Goal: Check status: Check status

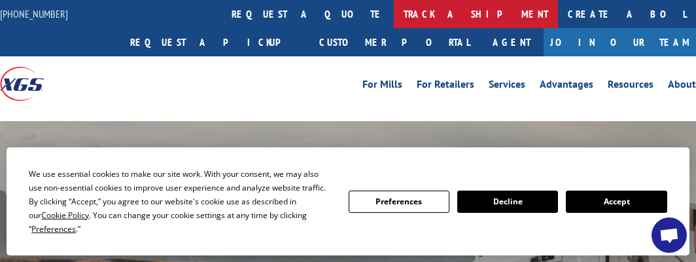
click at [394, 15] on link "track a shipment" at bounding box center [476, 14] width 164 height 28
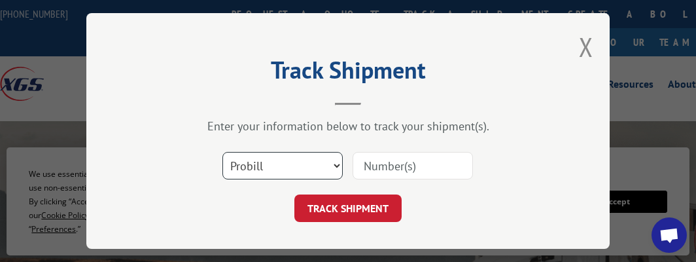
drag, startPoint x: 320, startPoint y: 156, endPoint x: 313, endPoint y: 167, distance: 13.5
click at [320, 156] on select "Select category... Probill BOL PO" at bounding box center [282, 165] width 120 height 27
select select "po"
click at [222, 152] on select "Select category... Probill BOL PO" at bounding box center [282, 165] width 120 height 27
click at [392, 158] on input at bounding box center [412, 165] width 120 height 27
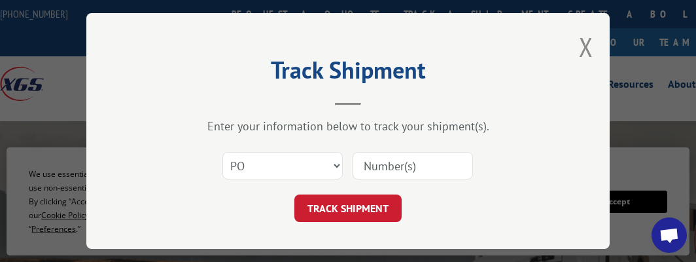
click at [376, 166] on input at bounding box center [412, 165] width 120 height 27
type input "44505679"
click at [294, 194] on button "TRACK SHIPMENT" at bounding box center [347, 207] width 107 height 27
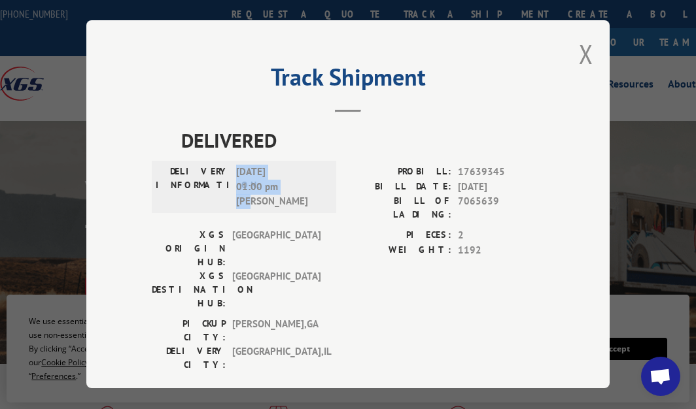
drag, startPoint x: 262, startPoint y: 199, endPoint x: 232, endPoint y: 166, distance: 44.4
click at [236, 166] on span "[DATE] 01:00 pm [PERSON_NAME]" at bounding box center [280, 187] width 88 height 44
copy span "[DATE] 01:00 pm [PERSON_NAME]"
